Goal: Information Seeking & Learning: Learn about a topic

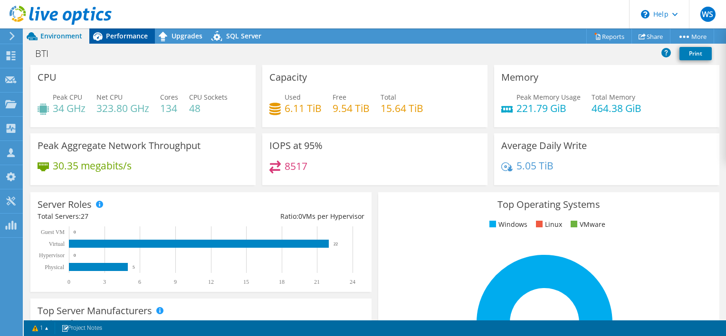
click at [124, 37] on span "Performance" at bounding box center [127, 35] width 42 height 9
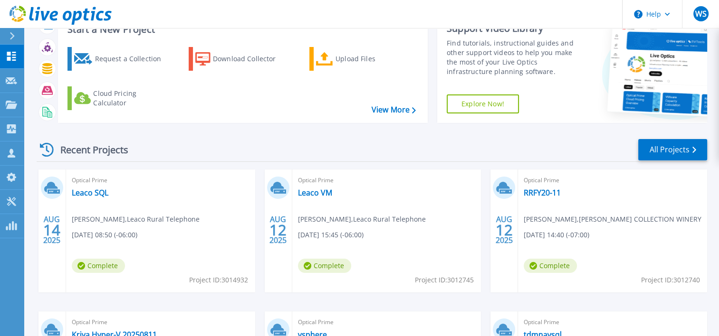
scroll to position [48, 0]
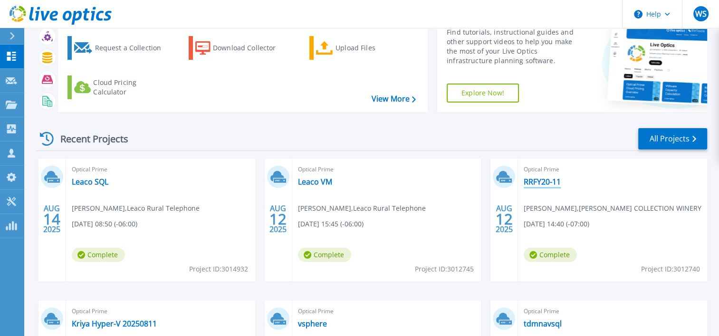
click at [551, 183] on link "RRFY20-11" at bounding box center [542, 182] width 37 height 10
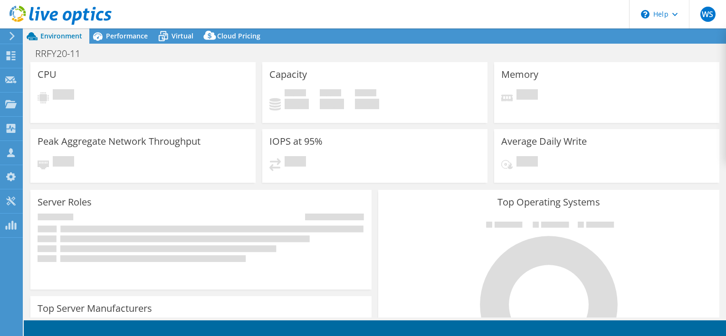
select select "USEast"
select select "USD"
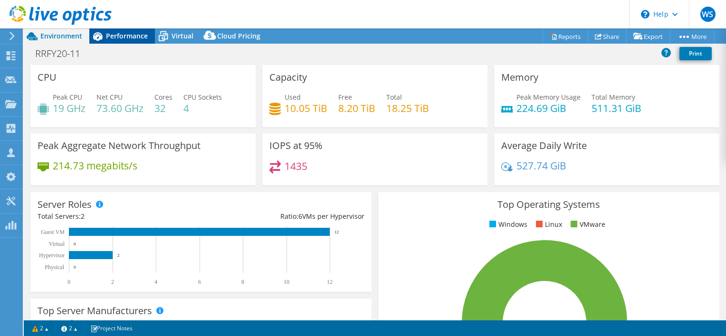
click at [125, 34] on span "Performance" at bounding box center [127, 35] width 42 height 9
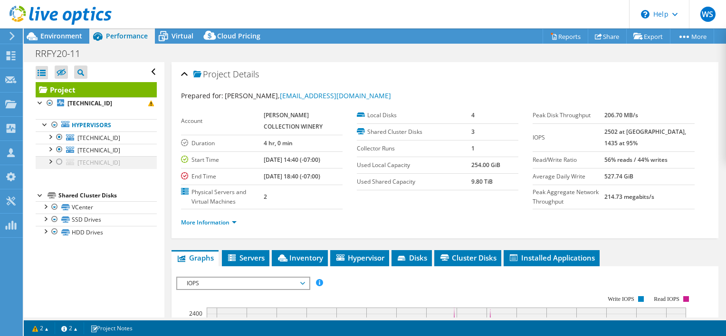
click at [58, 161] on div at bounding box center [60, 161] width 10 height 11
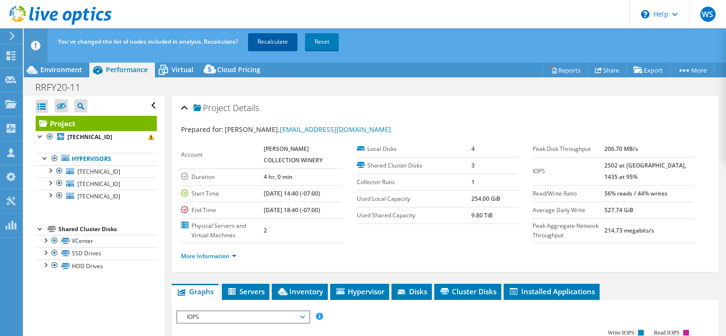
click at [276, 42] on link "Recalculate" at bounding box center [272, 41] width 49 height 17
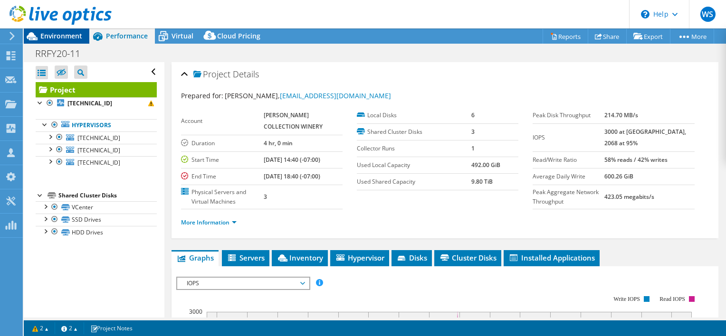
click at [80, 33] on span "Environment" at bounding box center [61, 35] width 42 height 9
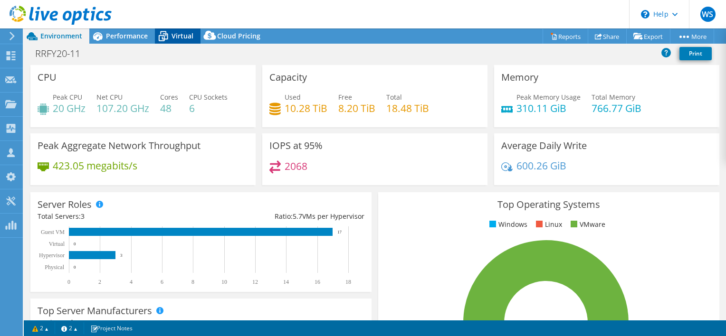
click at [180, 33] on span "Virtual" at bounding box center [183, 35] width 22 height 9
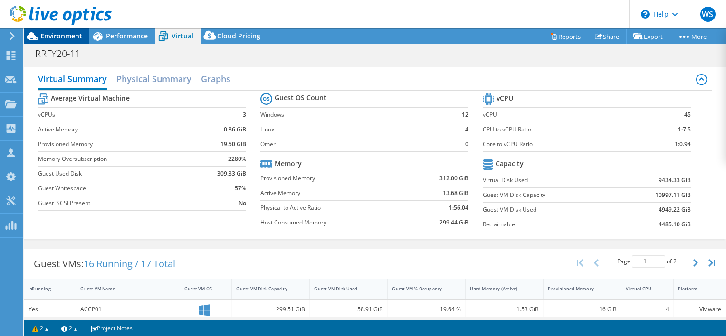
click at [67, 34] on span "Environment" at bounding box center [61, 35] width 42 height 9
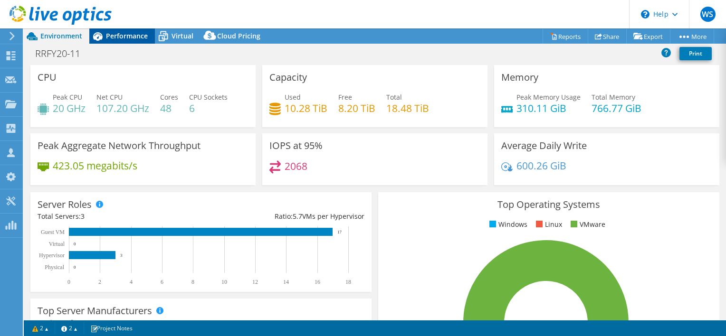
click at [131, 34] on span "Performance" at bounding box center [127, 35] width 42 height 9
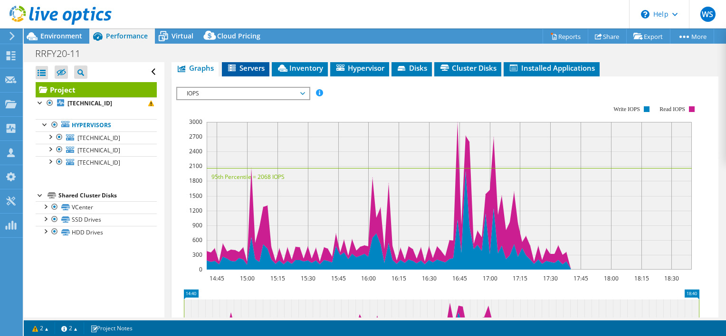
click at [253, 73] on span "Servers" at bounding box center [246, 68] width 38 height 10
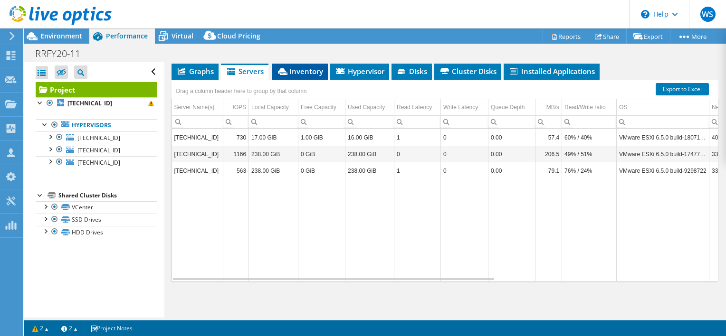
click at [308, 76] on span "Inventory" at bounding box center [300, 72] width 47 height 10
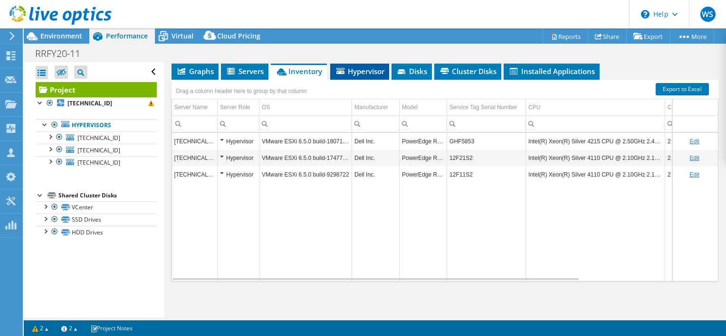
click at [361, 76] on span "Hypervisor" at bounding box center [359, 72] width 49 height 10
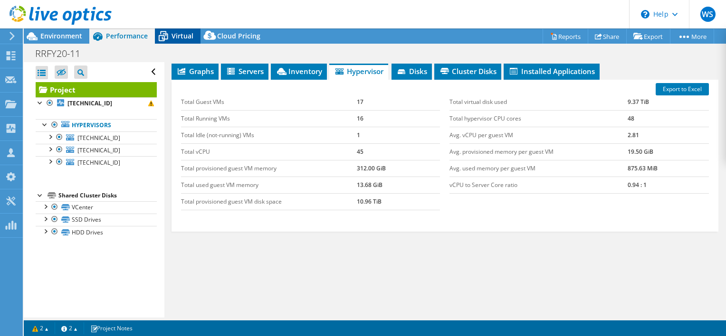
click at [180, 37] on span "Virtual" at bounding box center [183, 35] width 22 height 9
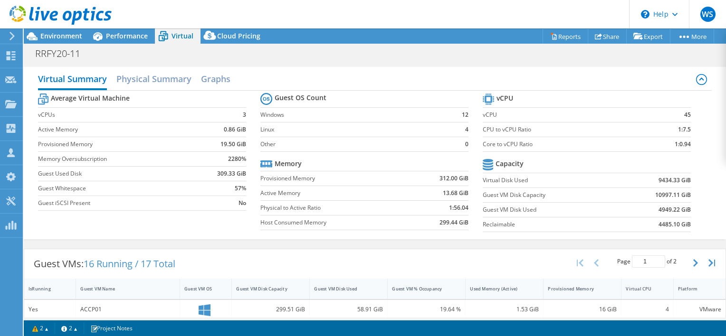
scroll to position [208, 0]
click at [387, 250] on div "Guest VMs: 16 Running / 17 Total Page 1 of 2 5 rows 10 rows 20 rows 25 rows 50 …" at bounding box center [375, 264] width 702 height 29
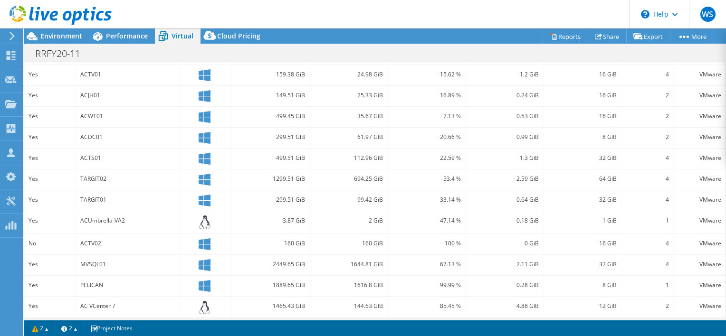
scroll to position [302, 0]
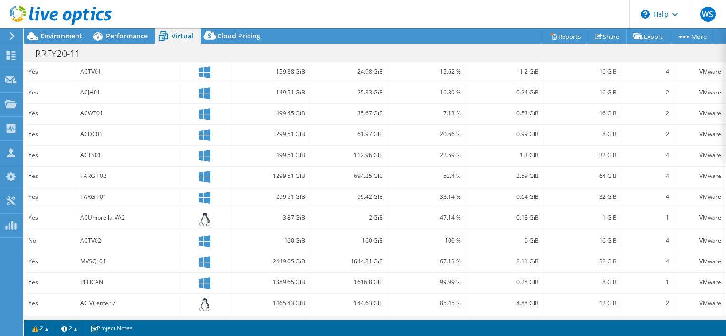
click at [92, 257] on div "MVSQL01" at bounding box center [127, 262] width 95 height 10
click at [127, 33] on span "Performance" at bounding box center [127, 35] width 42 height 9
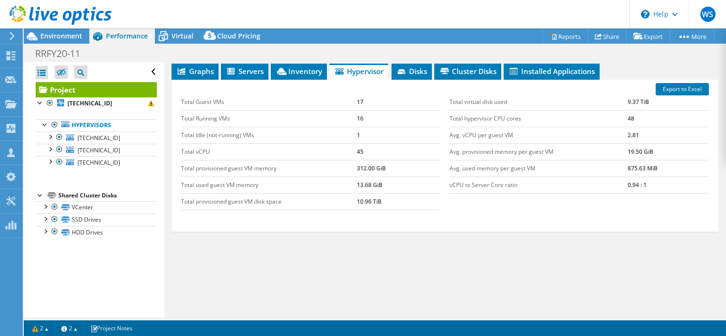
scroll to position [0, 0]
click at [50, 162] on div at bounding box center [50, 161] width 10 height 10
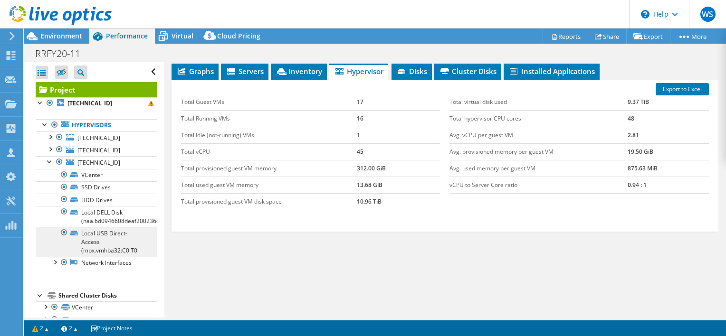
scroll to position [31, 0]
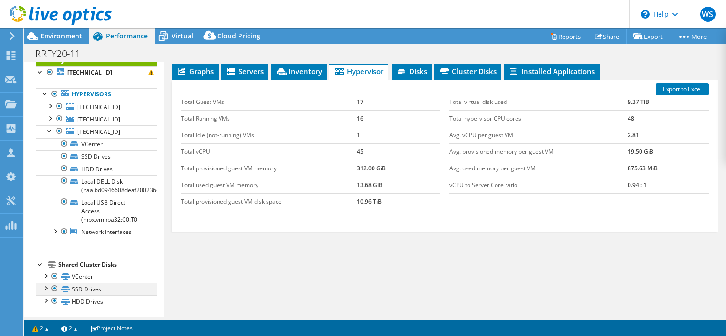
click at [44, 286] on div at bounding box center [45, 288] width 10 height 10
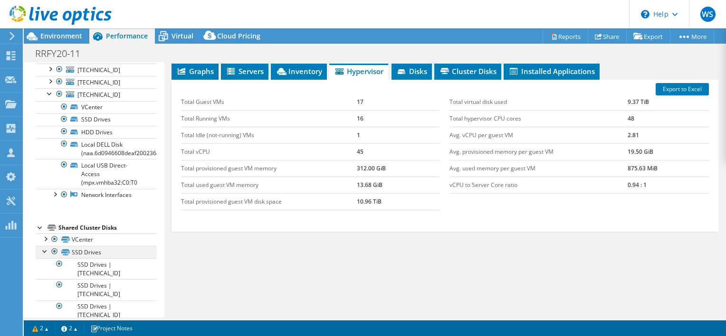
scroll to position [68, 0]
click at [245, 70] on span "Servers" at bounding box center [245, 72] width 38 height 10
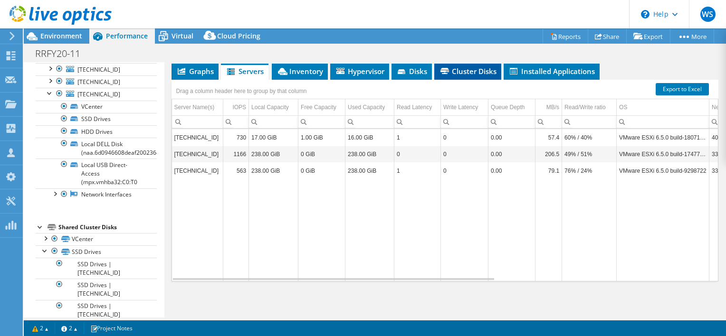
click at [468, 71] on span "Cluster Disks" at bounding box center [468, 72] width 58 height 10
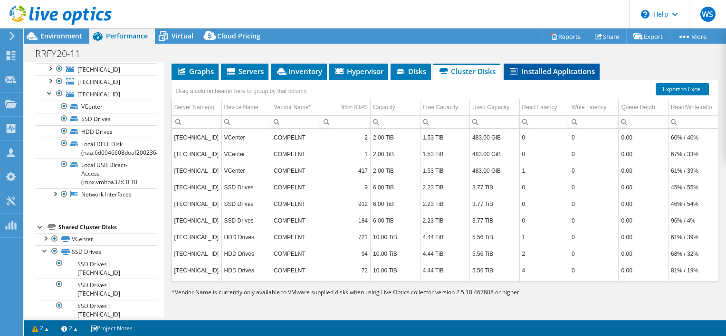
click at [540, 70] on span "Installed Applications" at bounding box center [552, 72] width 86 height 10
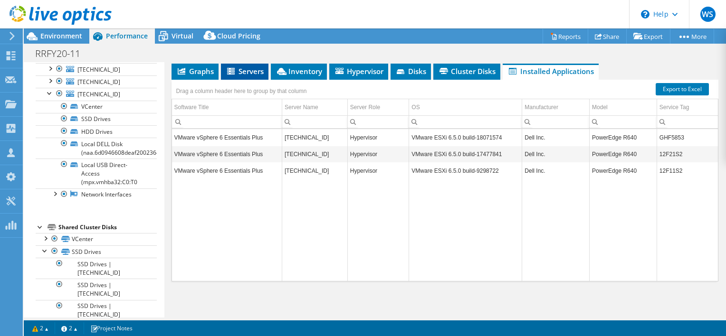
click at [248, 69] on span "Servers" at bounding box center [245, 72] width 38 height 10
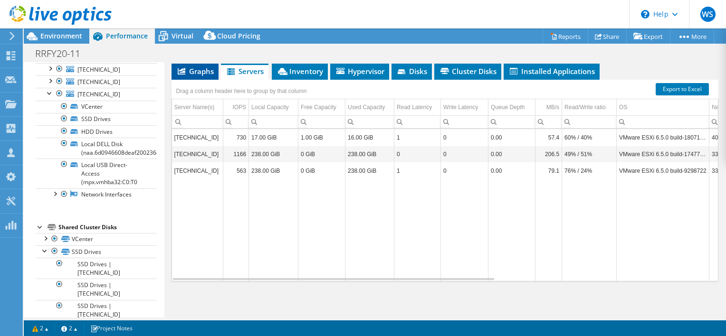
click at [198, 73] on span "Graphs" at bounding box center [195, 72] width 38 height 10
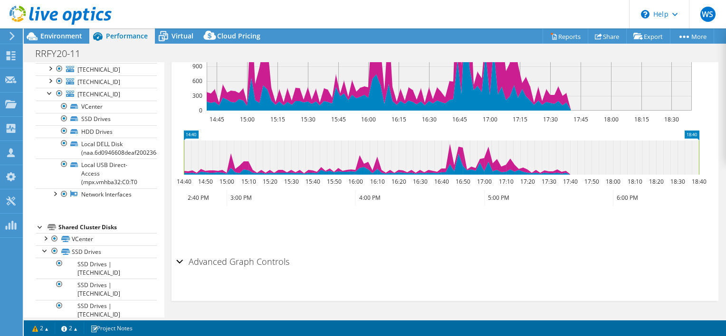
scroll to position [370, 0]
click at [272, 259] on h2 "Advanced Graph Controls" at bounding box center [232, 261] width 113 height 19
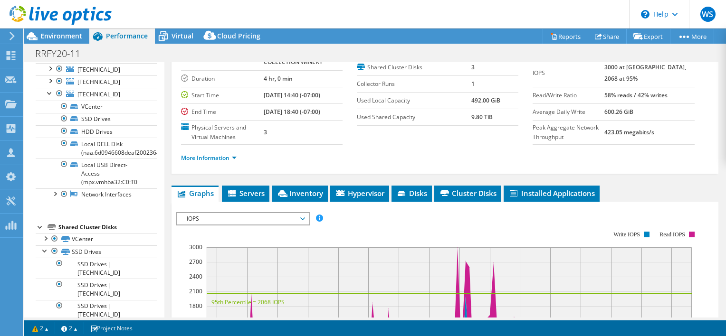
scroll to position [0, 0]
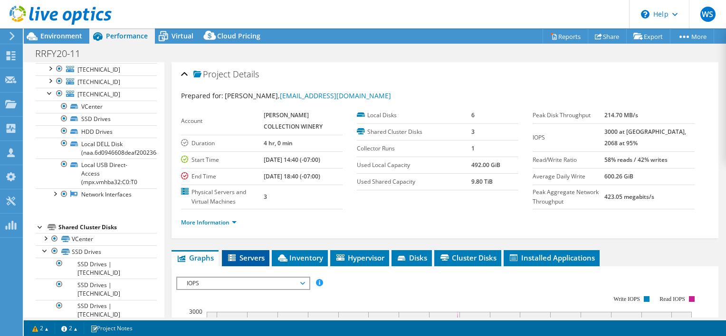
click at [251, 263] on span "Servers" at bounding box center [246, 258] width 38 height 10
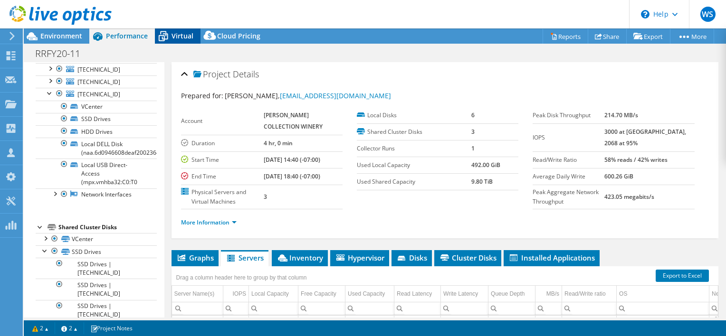
click at [179, 36] on span "Virtual" at bounding box center [183, 35] width 22 height 9
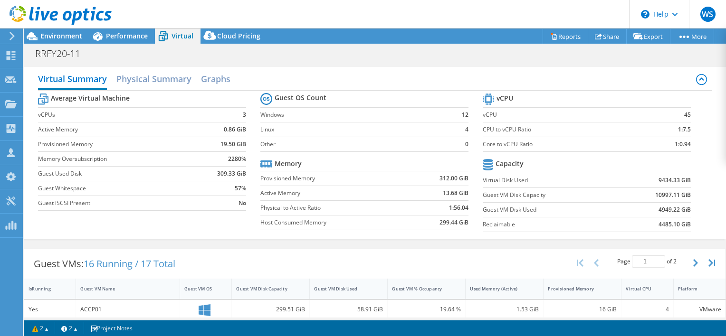
scroll to position [143, 0]
click at [158, 80] on h2 "Physical Summary" at bounding box center [153, 79] width 75 height 21
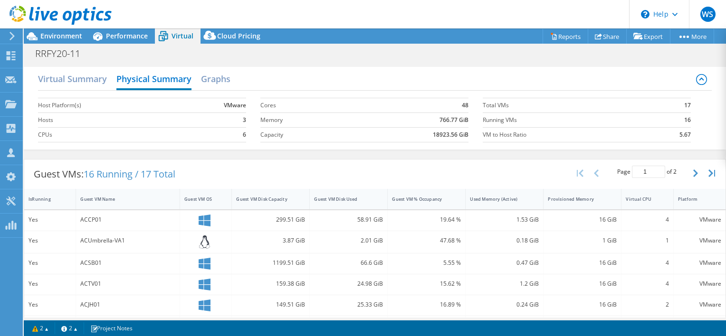
scroll to position [208, 0]
click at [215, 78] on h2 "Graphs" at bounding box center [215, 79] width 29 height 21
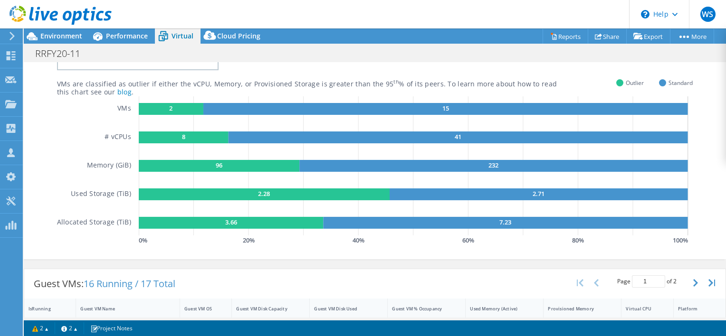
scroll to position [0, 0]
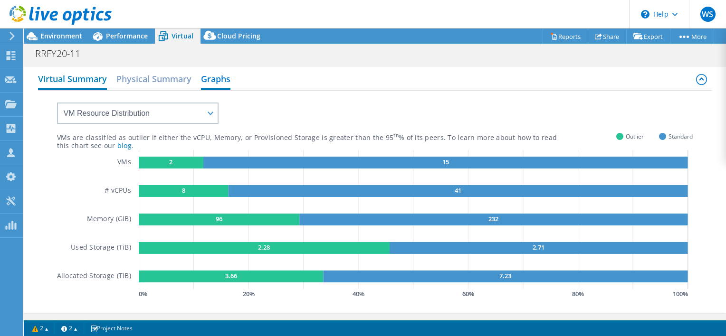
click at [75, 80] on h2 "Virtual Summary" at bounding box center [72, 79] width 69 height 21
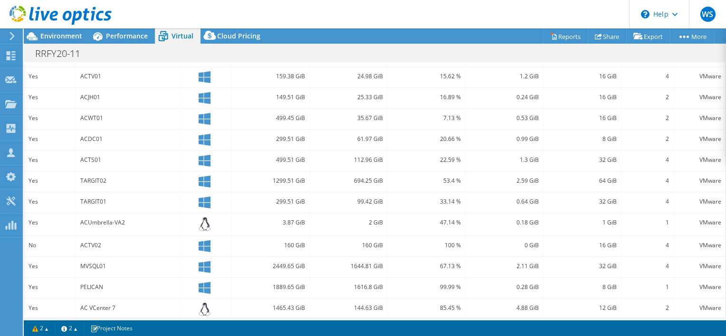
scroll to position [302, 0]
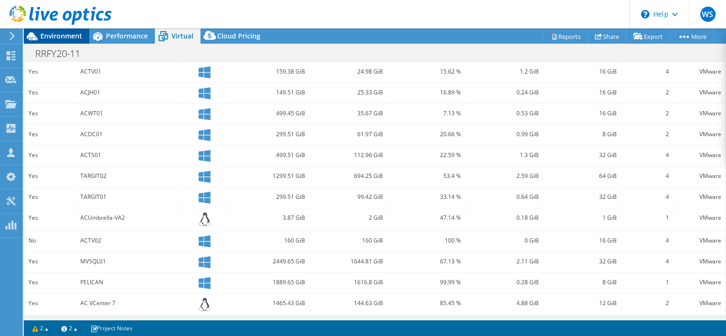
click at [69, 34] on span "Environment" at bounding box center [61, 35] width 42 height 9
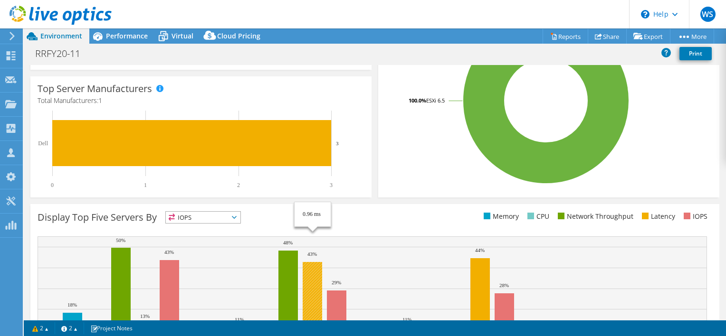
scroll to position [298, 0]
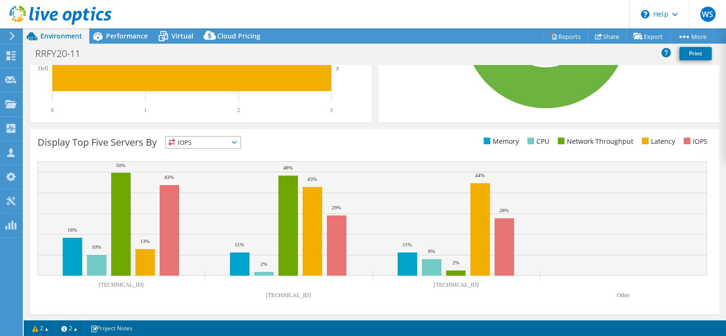
click at [237, 137] on span "IOPS" at bounding box center [203, 142] width 75 height 11
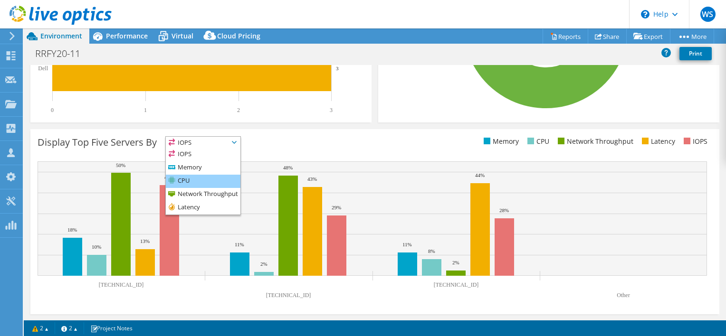
click at [209, 179] on li "CPU" at bounding box center [203, 181] width 75 height 13
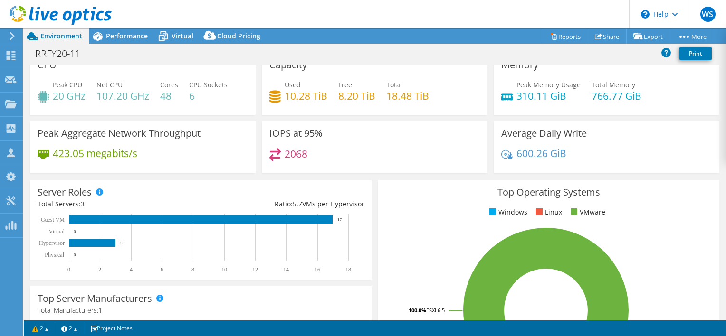
scroll to position [0, 0]
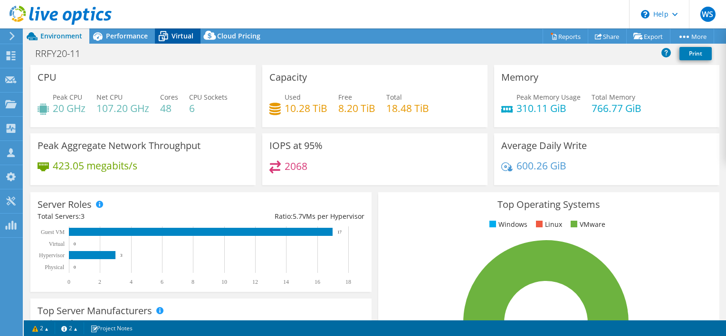
click at [181, 38] on span "Virtual" at bounding box center [183, 35] width 22 height 9
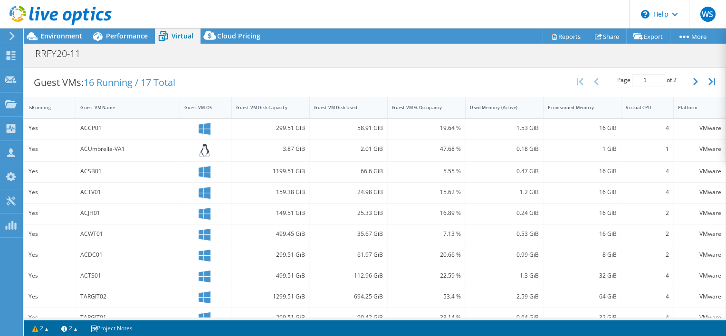
scroll to position [160, 0]
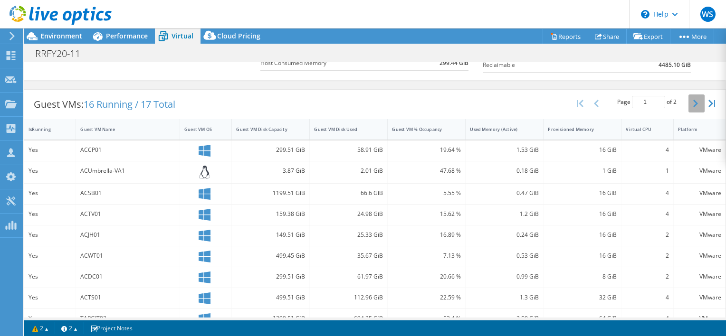
click at [693, 101] on icon "button" at bounding box center [695, 104] width 5 height 8
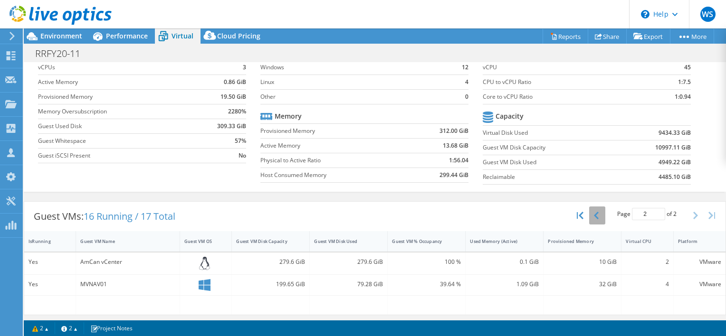
click at [589, 214] on button "button" at bounding box center [597, 216] width 16 height 18
type input "1"
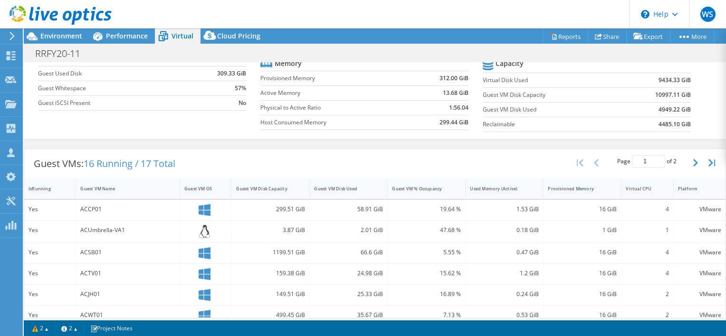
scroll to position [17, 0]
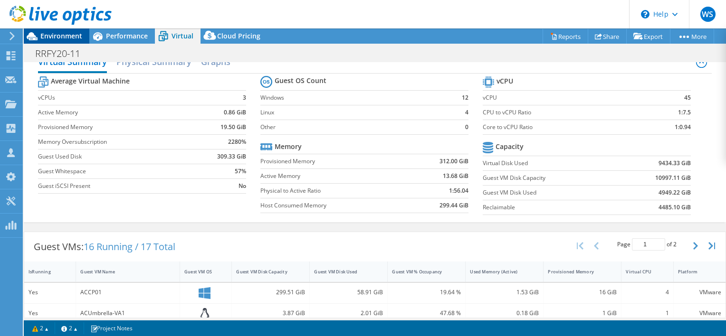
click at [58, 35] on span "Environment" at bounding box center [61, 35] width 42 height 9
